Goal: Information Seeking & Learning: Learn about a topic

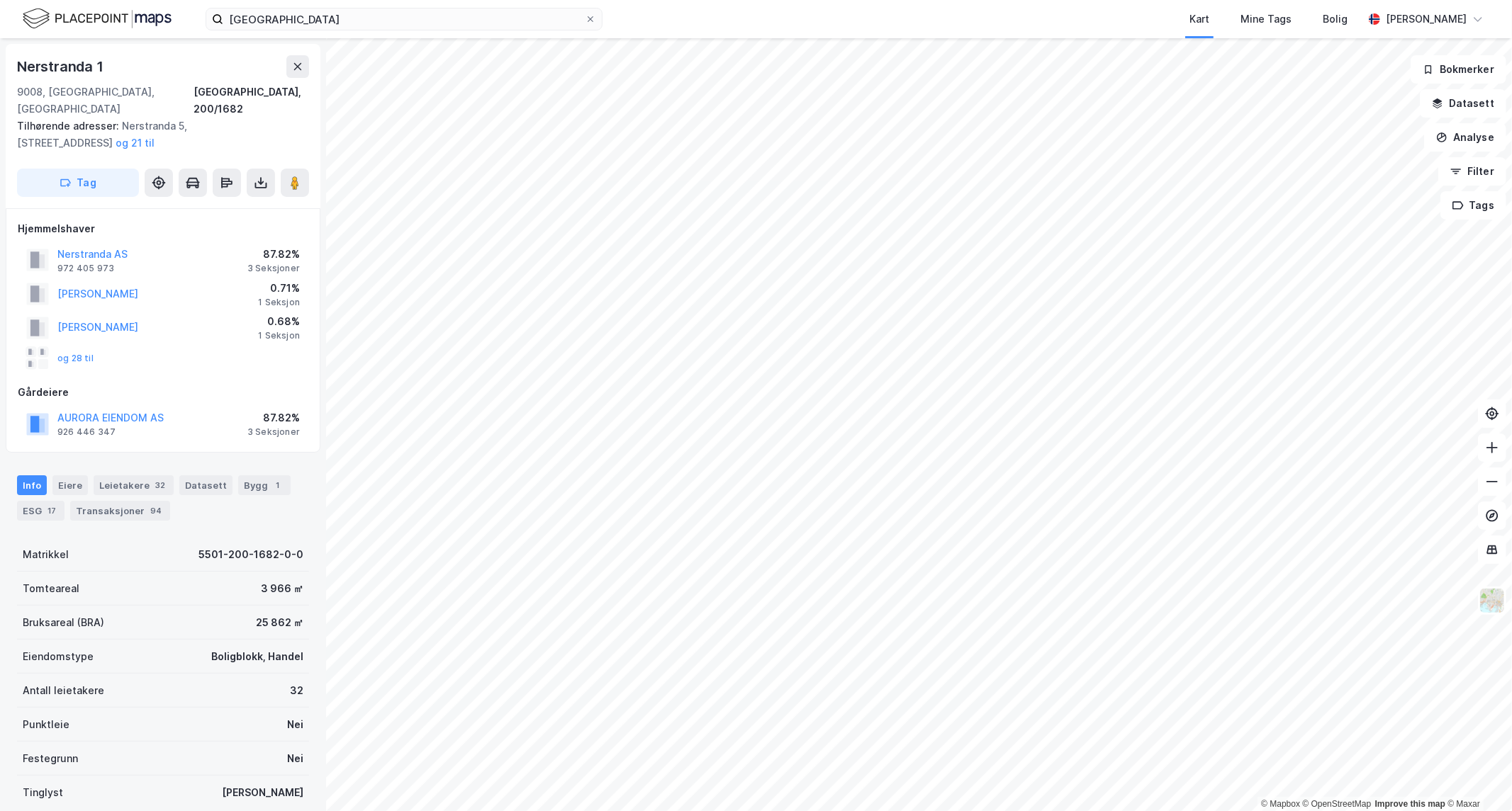
click at [550, 811] on html "[GEOGRAPHIC_DATA] Kart Mine Tags [PERSON_NAME] [PERSON_NAME] © Mapbox © OpenStr…" at bounding box center [756, 406] width 1512 height 811
click at [1392, 9] on div "[GEOGRAPHIC_DATA] Kart Mine Tags [PERSON_NAME] [PERSON_NAME] © Mapbox © OpenStr…" at bounding box center [756, 406] width 1512 height 811
click at [1200, 0] on html "[GEOGRAPHIC_DATA] Kart Mine Tags [PERSON_NAME] [PERSON_NAME] © Mapbox © OpenStr…" at bounding box center [756, 406] width 1512 height 811
click at [1136, 0] on html "[GEOGRAPHIC_DATA] Kart Mine Tags [PERSON_NAME] [PERSON_NAME] © Mapbox © OpenStr…" at bounding box center [756, 406] width 1512 height 811
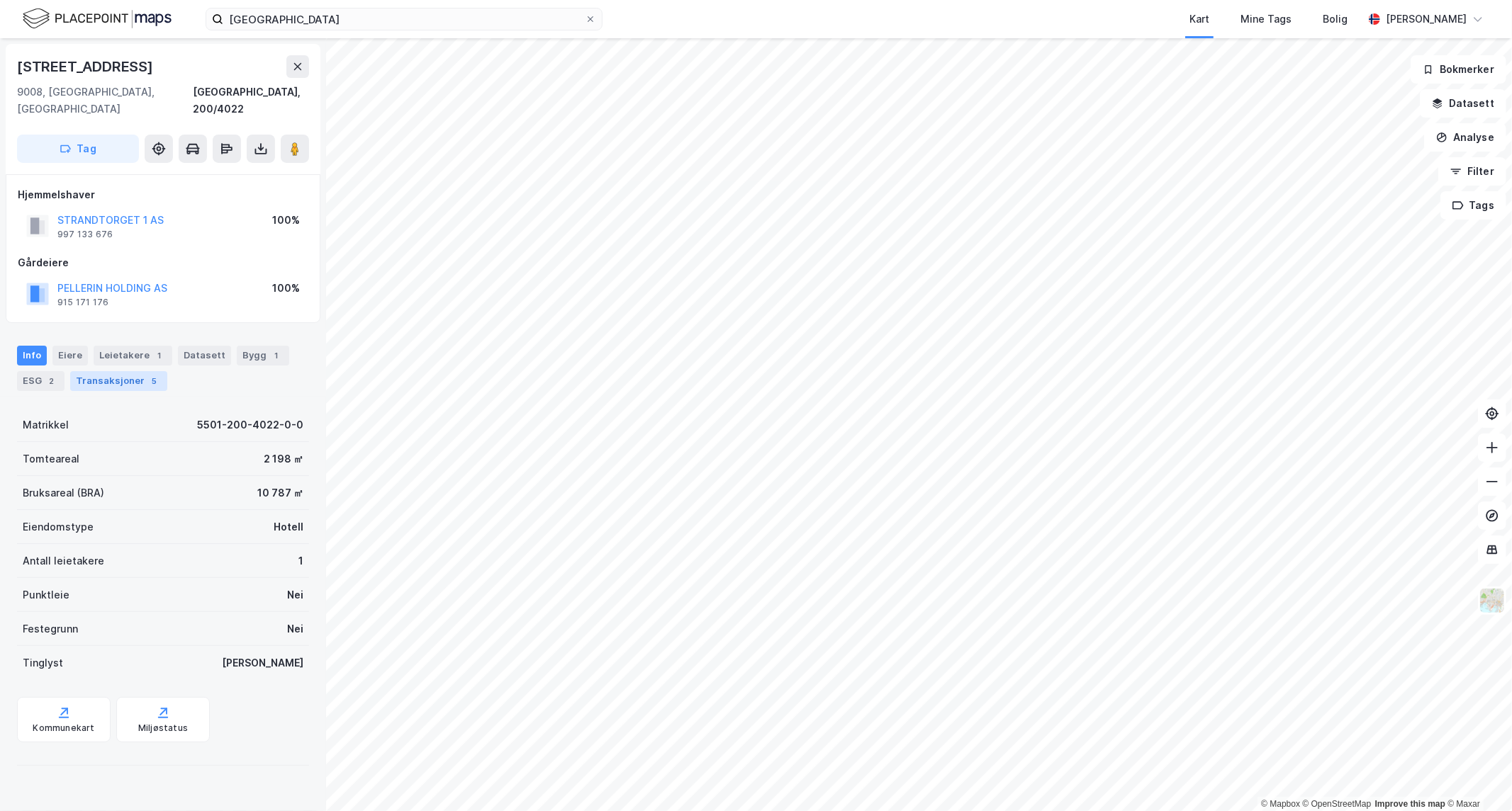
click at [135, 371] on div "Transaksjoner 5" at bounding box center [118, 381] width 97 height 20
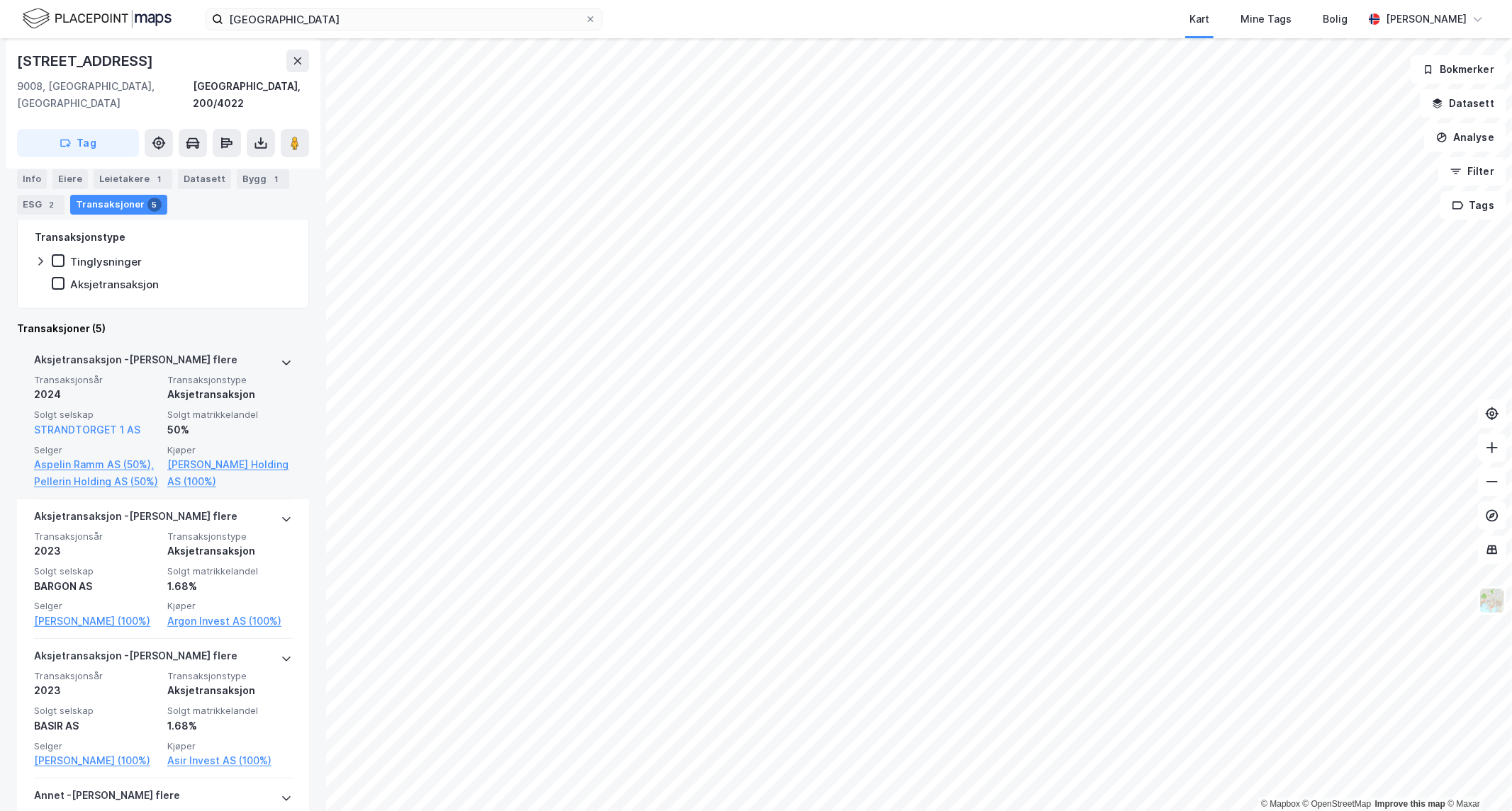
scroll to position [314, 0]
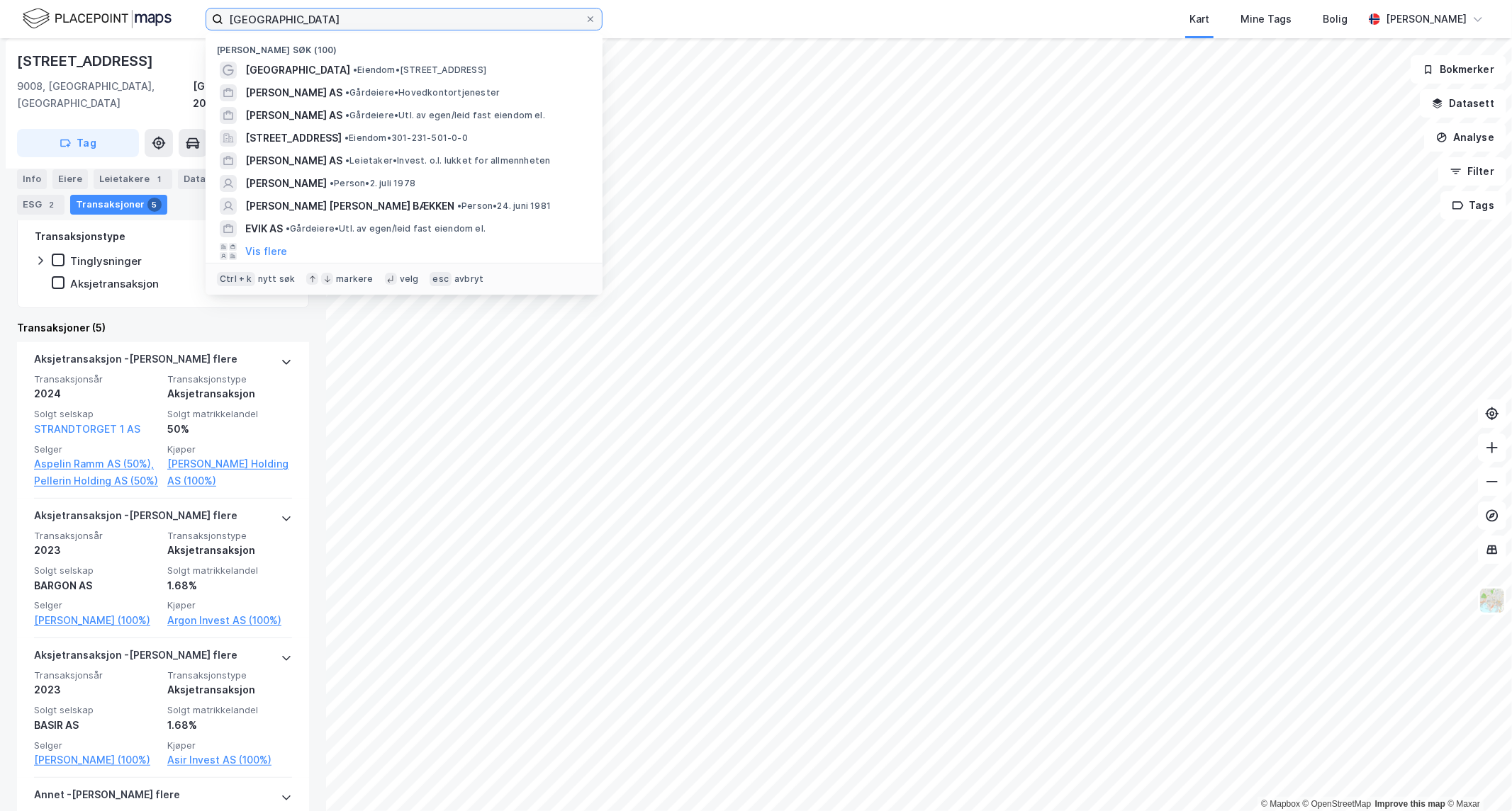
drag, startPoint x: 384, startPoint y: 18, endPoint x: -869, endPoint y: 20, distance: 1253.0
click at [0, 20] on html "[GEOGRAPHIC_DATA] (100) [GEOGRAPHIC_DATA] • Eiendom • [STREET_ADDRESS][PERSON_N…" at bounding box center [756, 406] width 1512 height 811
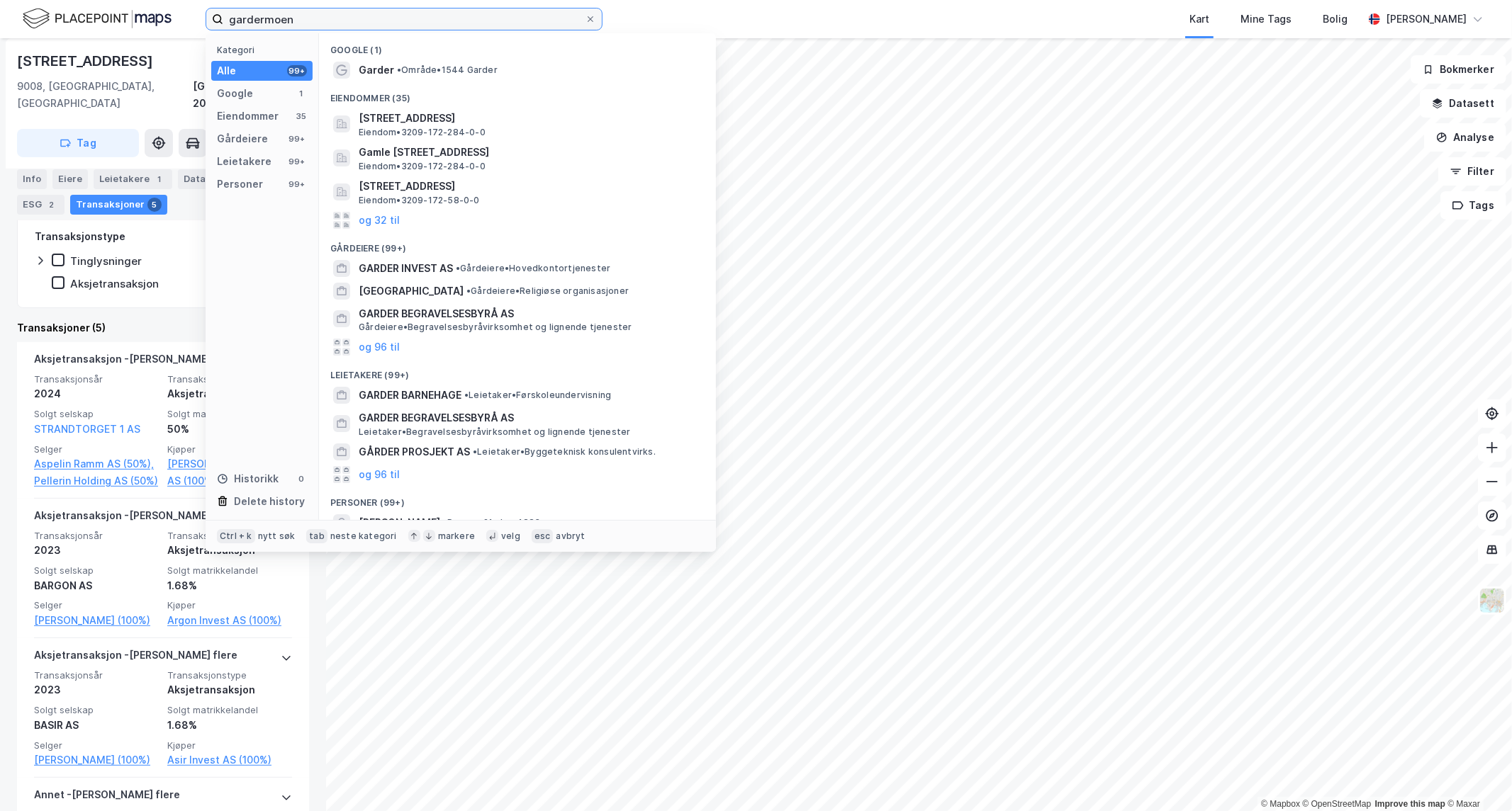
type input "gardermoen"
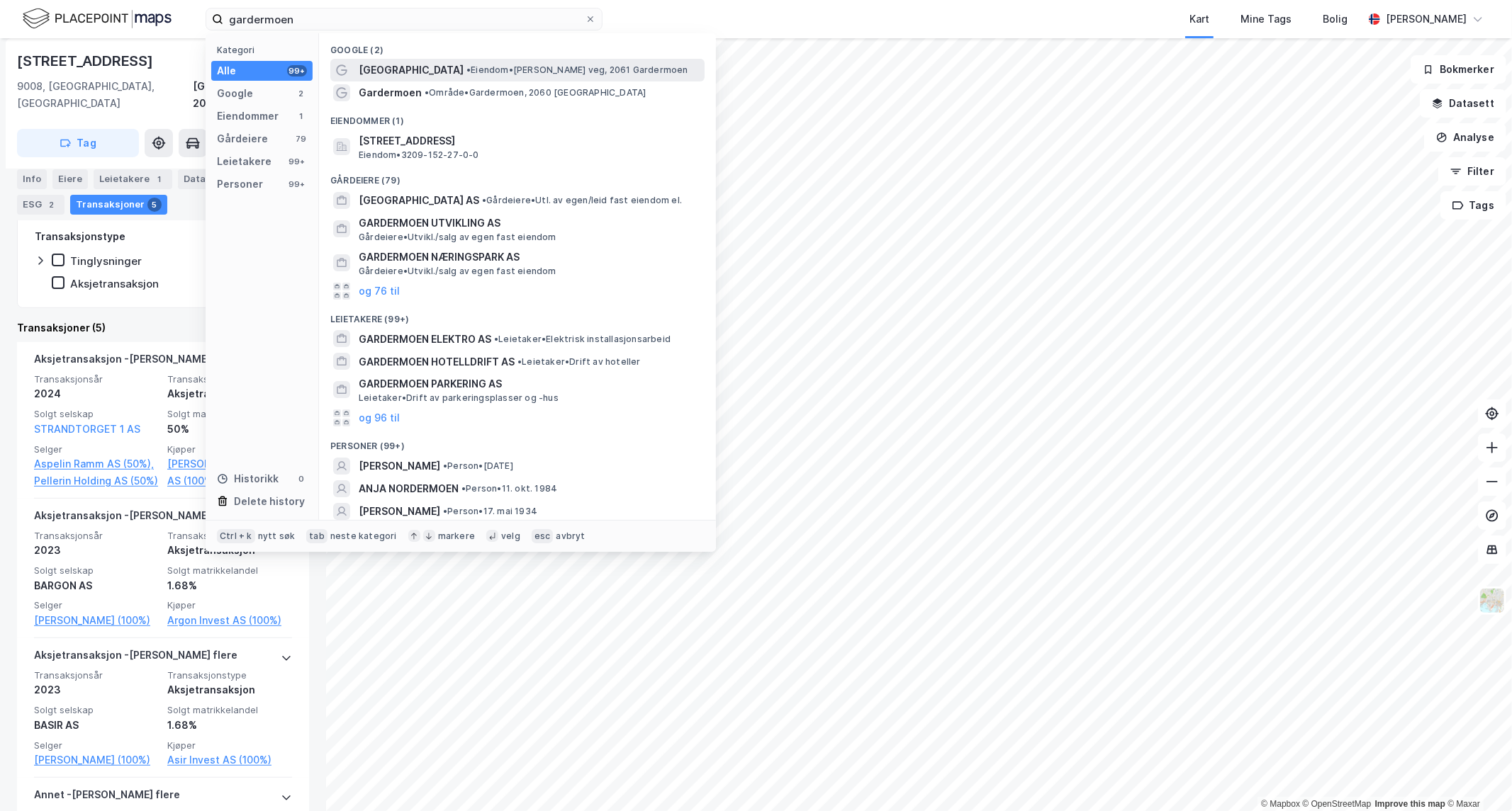
click at [417, 74] on span "[GEOGRAPHIC_DATA]" at bounding box center [411, 70] width 105 height 17
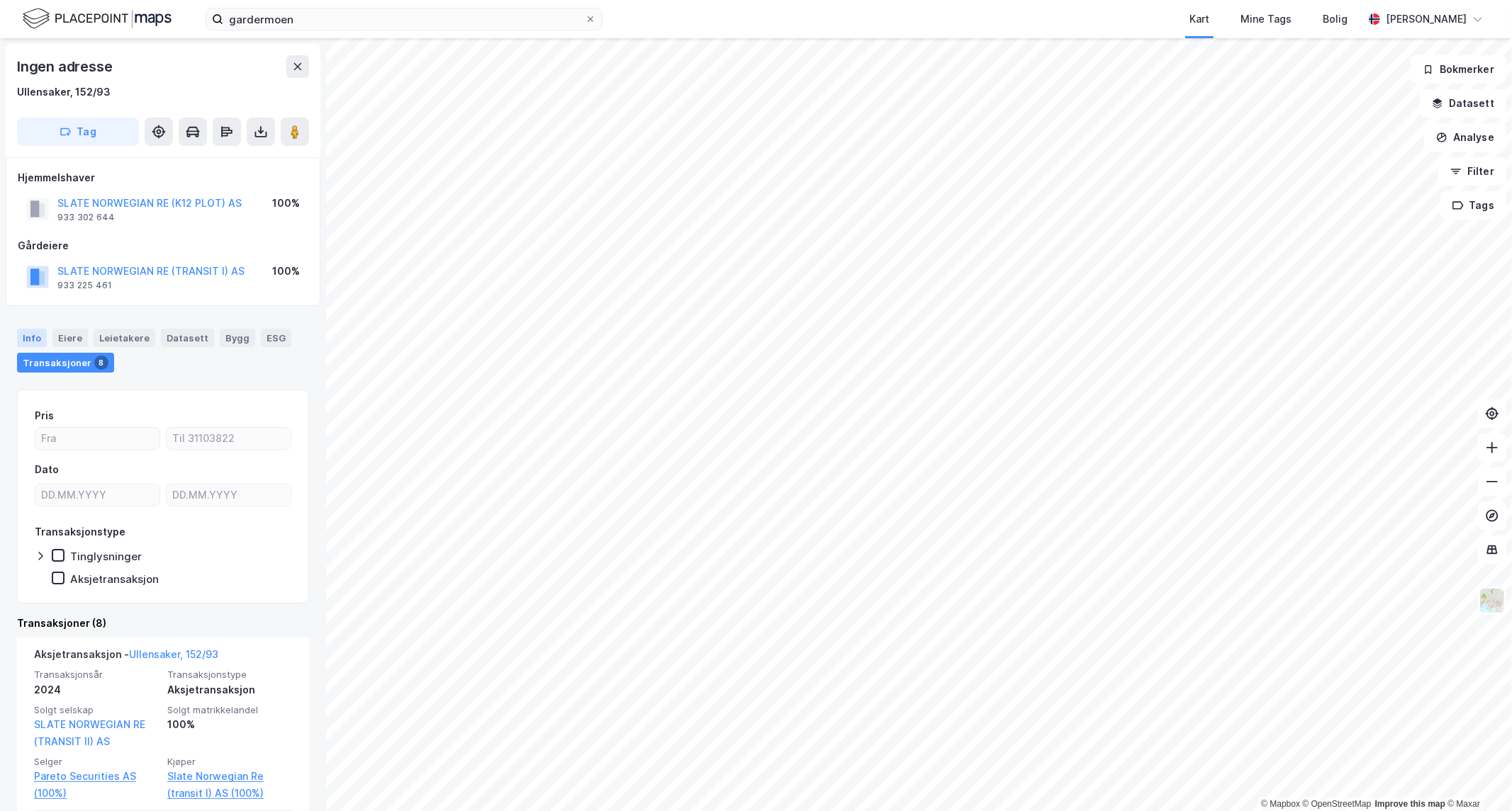
click at [38, 335] on div "Info" at bounding box center [32, 338] width 30 height 18
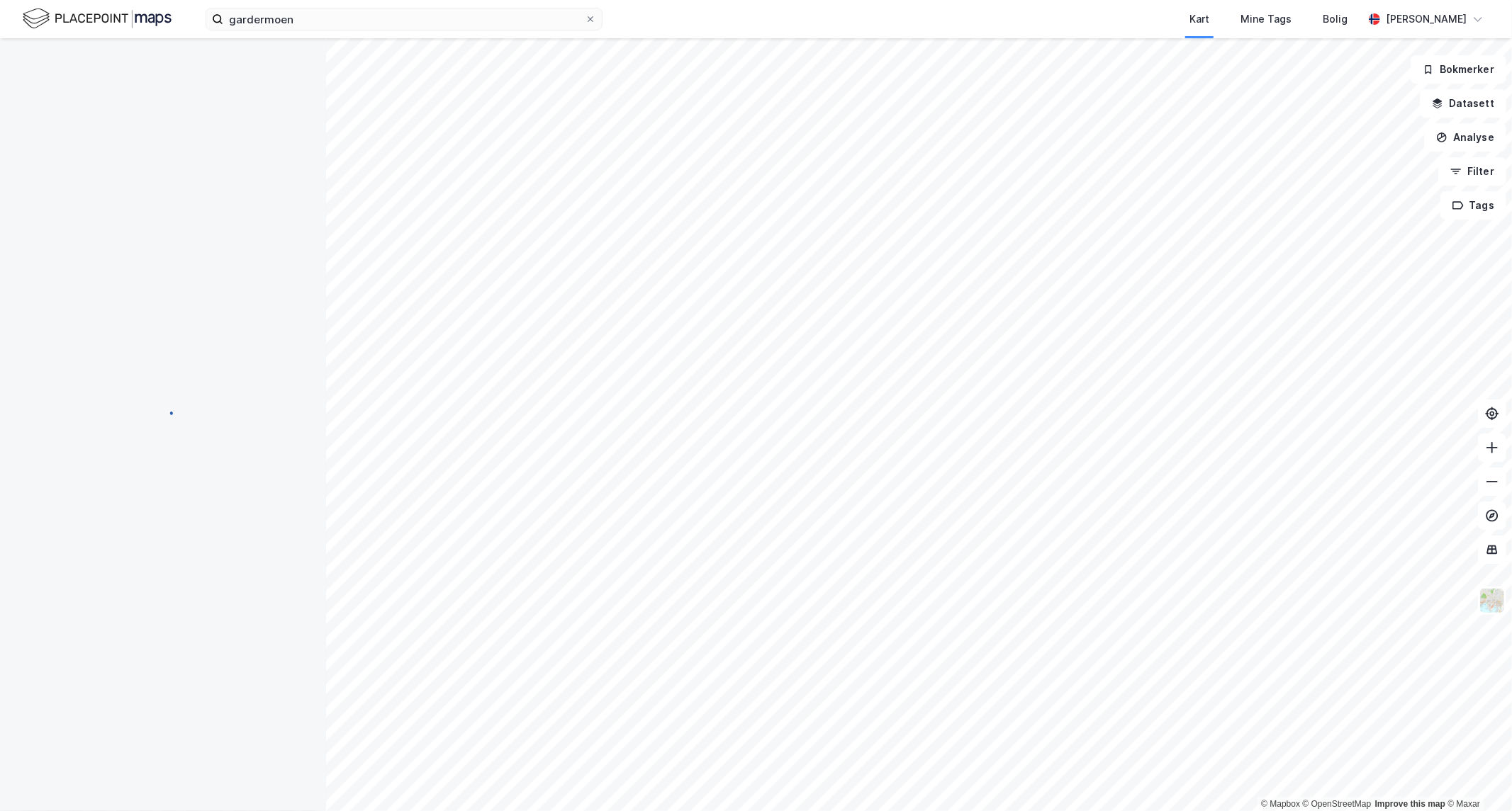
scroll to position [34, 0]
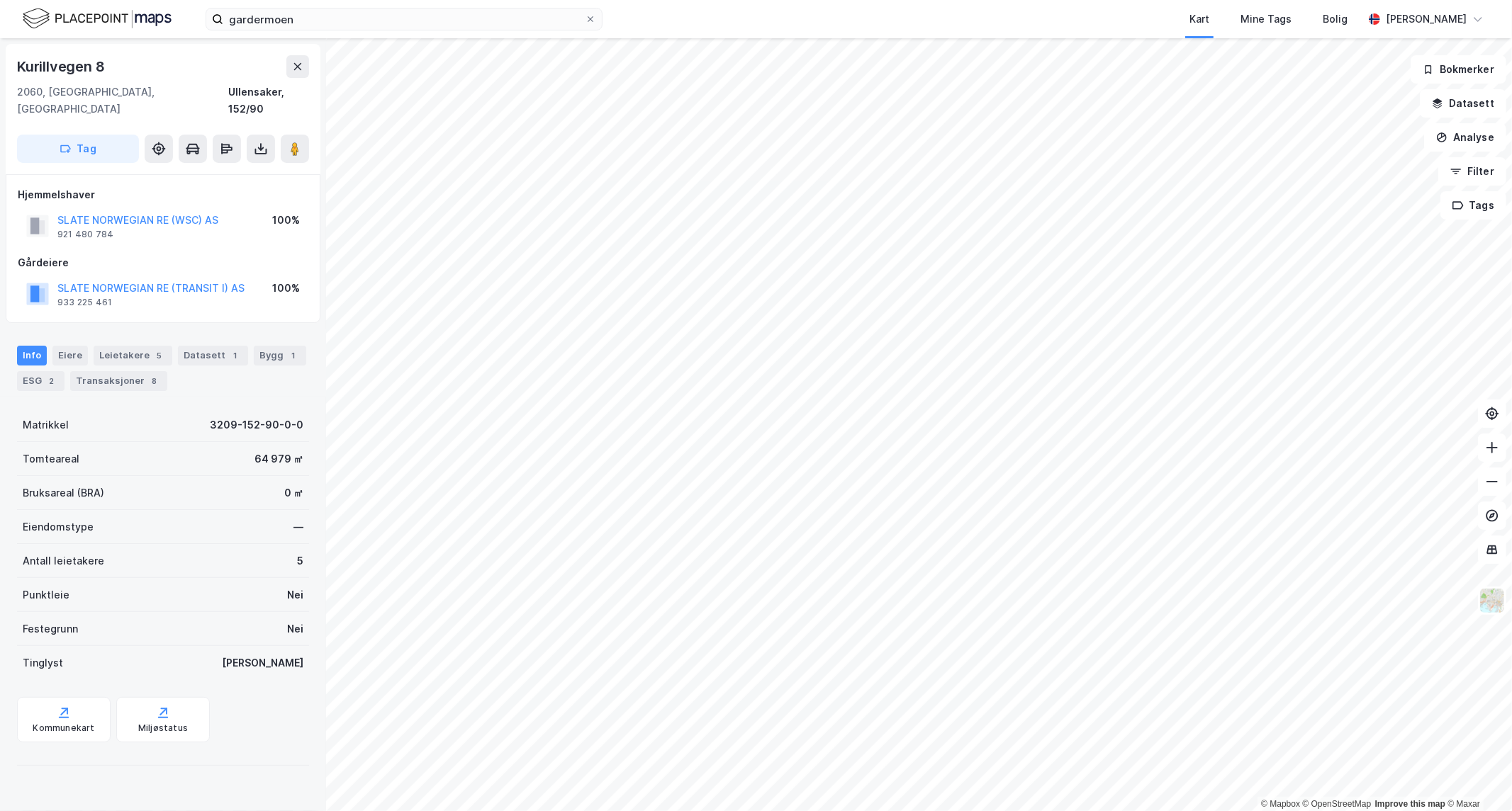
click at [99, 352] on div "Info [PERSON_NAME] 5 Datasett 1 Bygg 1 ESG 2 Transaksjoner 8" at bounding box center [163, 368] width 292 height 45
click at [98, 371] on div "Transaksjoner 8" at bounding box center [118, 381] width 97 height 20
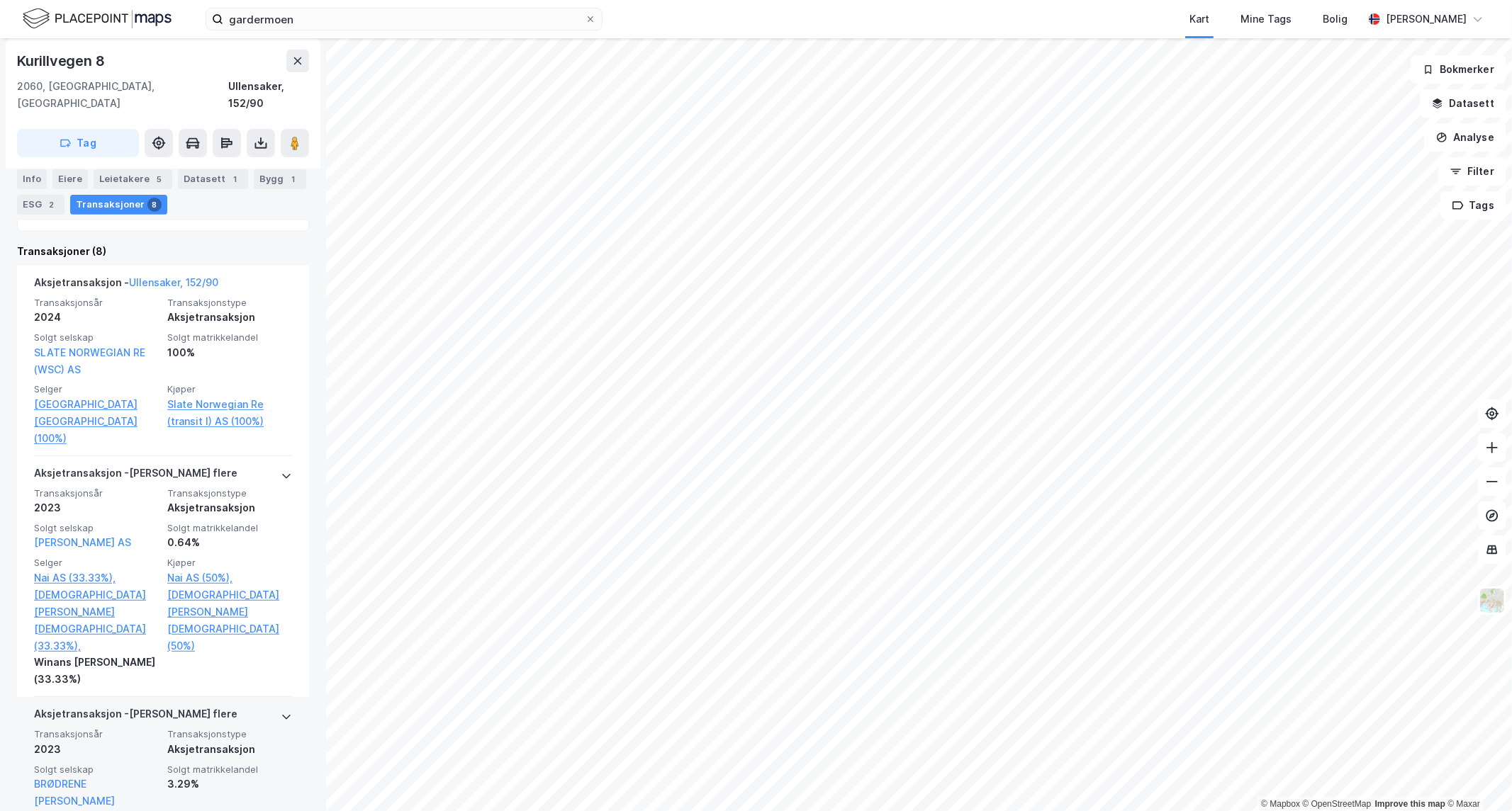
scroll to position [392, 0]
